Goal: Task Accomplishment & Management: Use online tool/utility

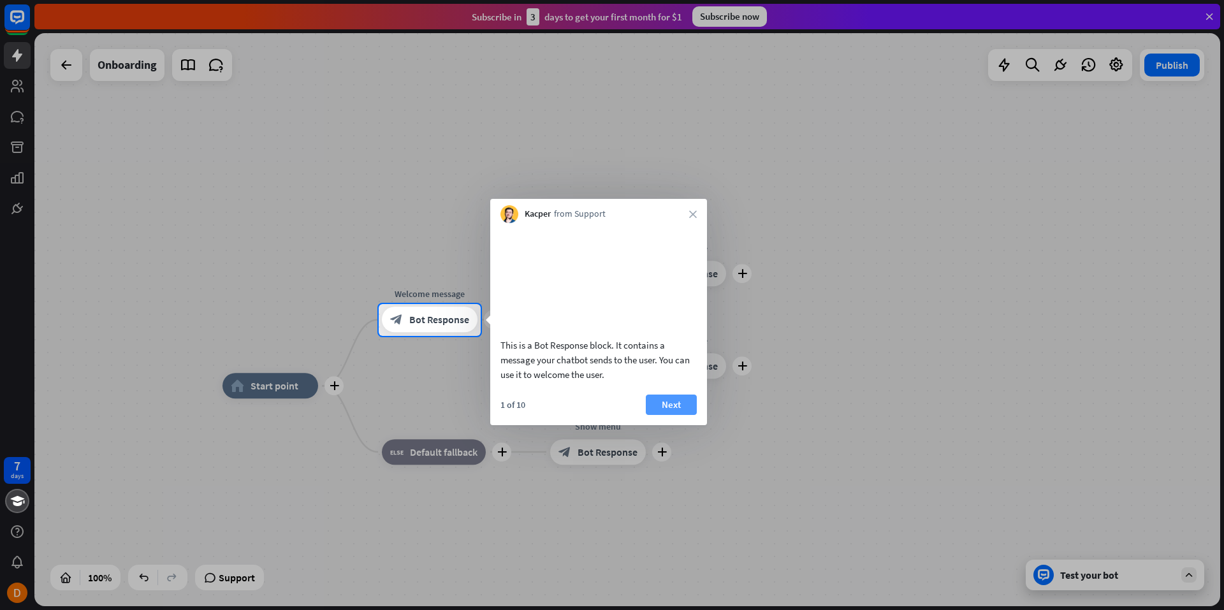
click at [687, 415] on button "Next" at bounding box center [671, 405] width 51 height 20
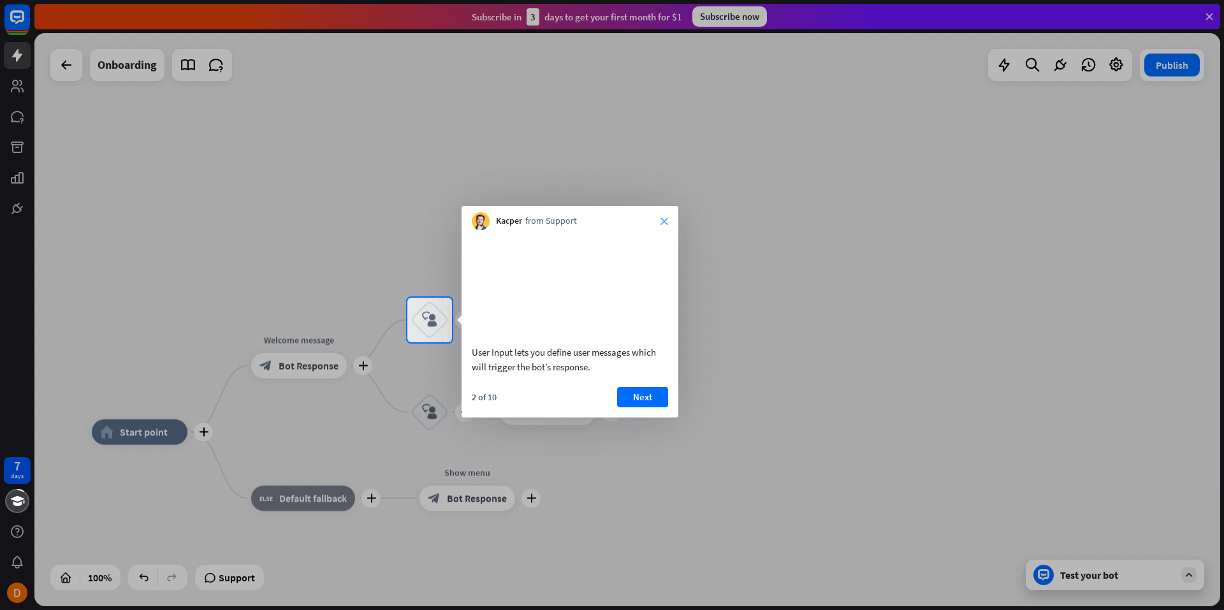
click at [666, 221] on icon "close" at bounding box center [665, 221] width 8 height 8
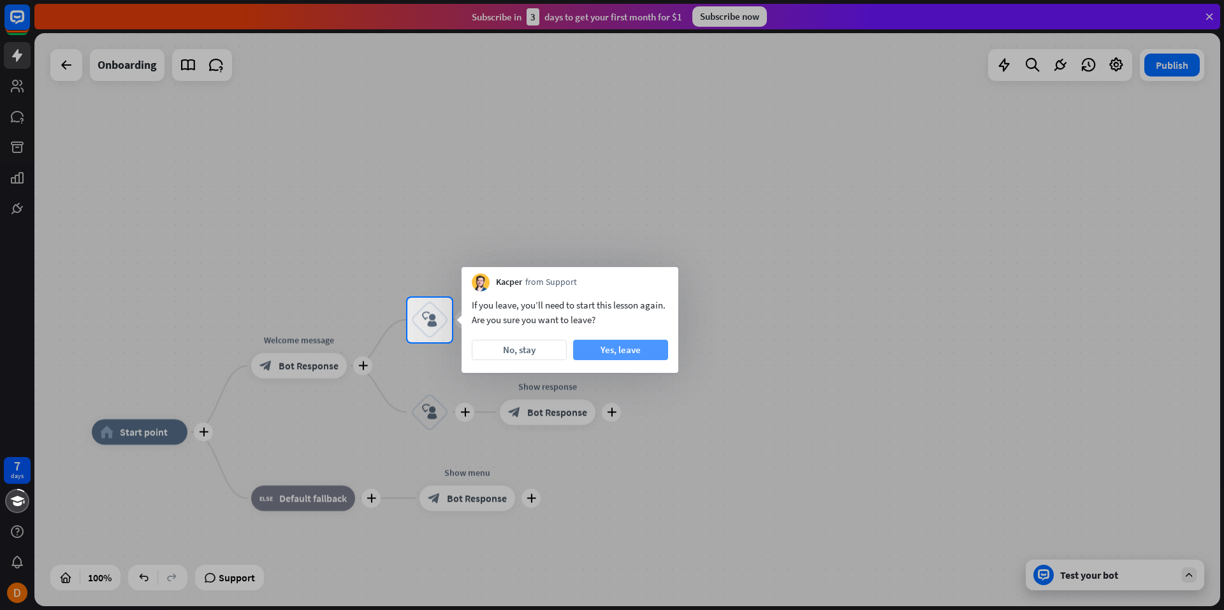
click at [634, 346] on button "Yes, leave" at bounding box center [620, 350] width 95 height 20
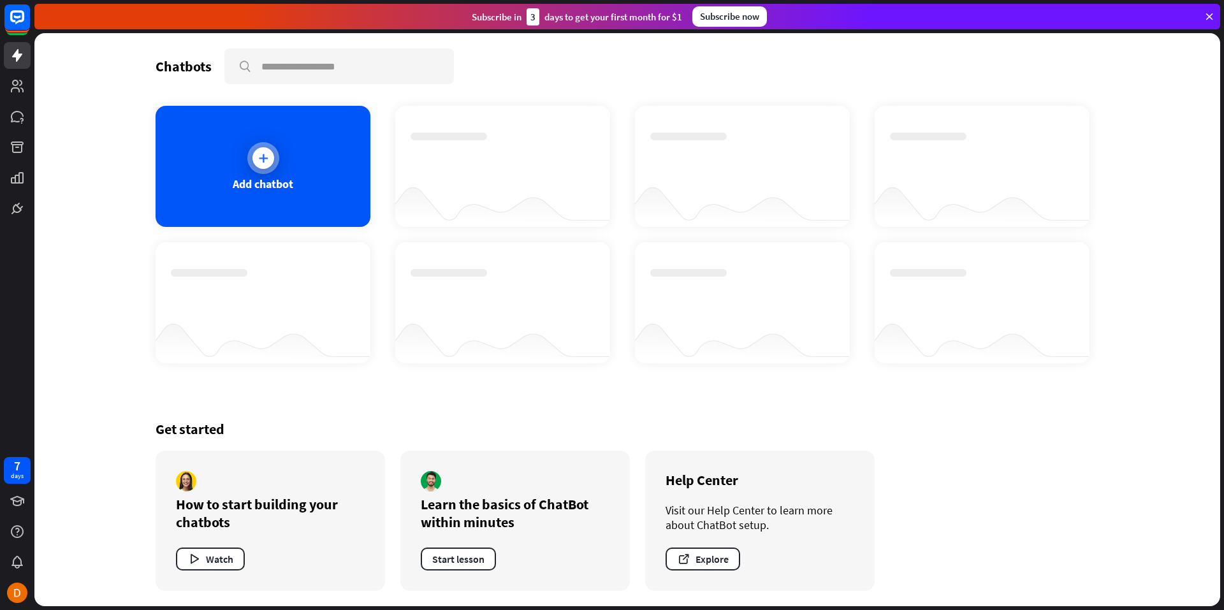
click at [273, 163] on div at bounding box center [264, 158] width 22 height 22
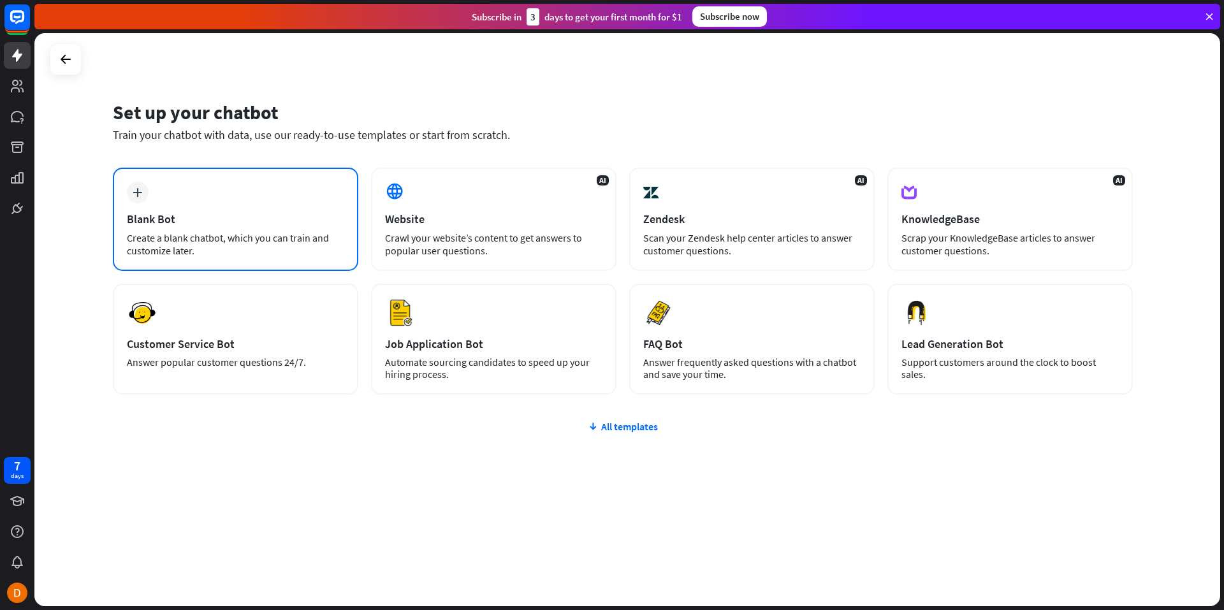
click at [268, 223] on div "Blank Bot" at bounding box center [235, 219] width 217 height 15
